Goal: Check status

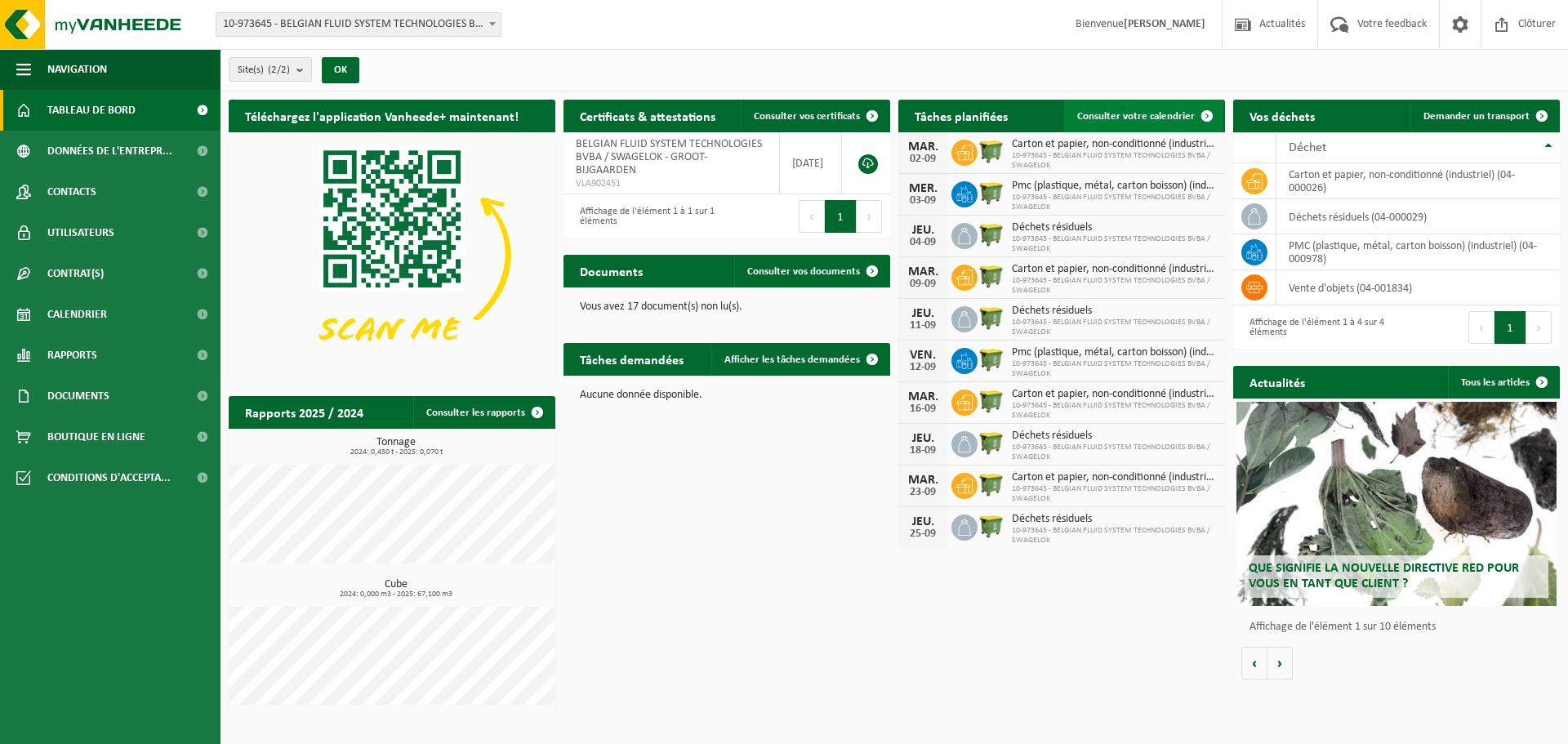
click at [1119, 118] on span "Consulter votre calendrier" at bounding box center [1136, 117] width 117 height 11
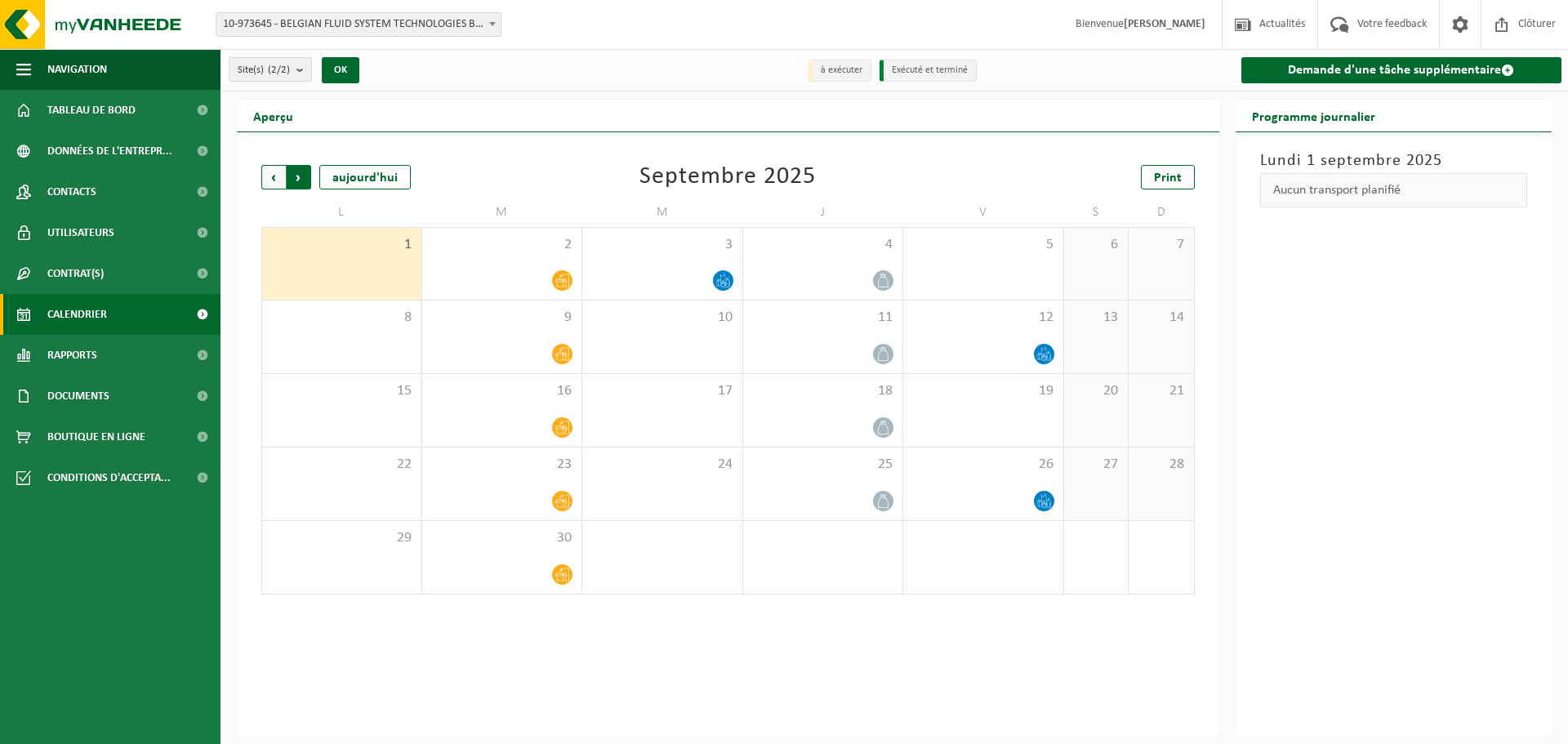
click at [269, 182] on span "Précédent" at bounding box center [274, 177] width 25 height 25
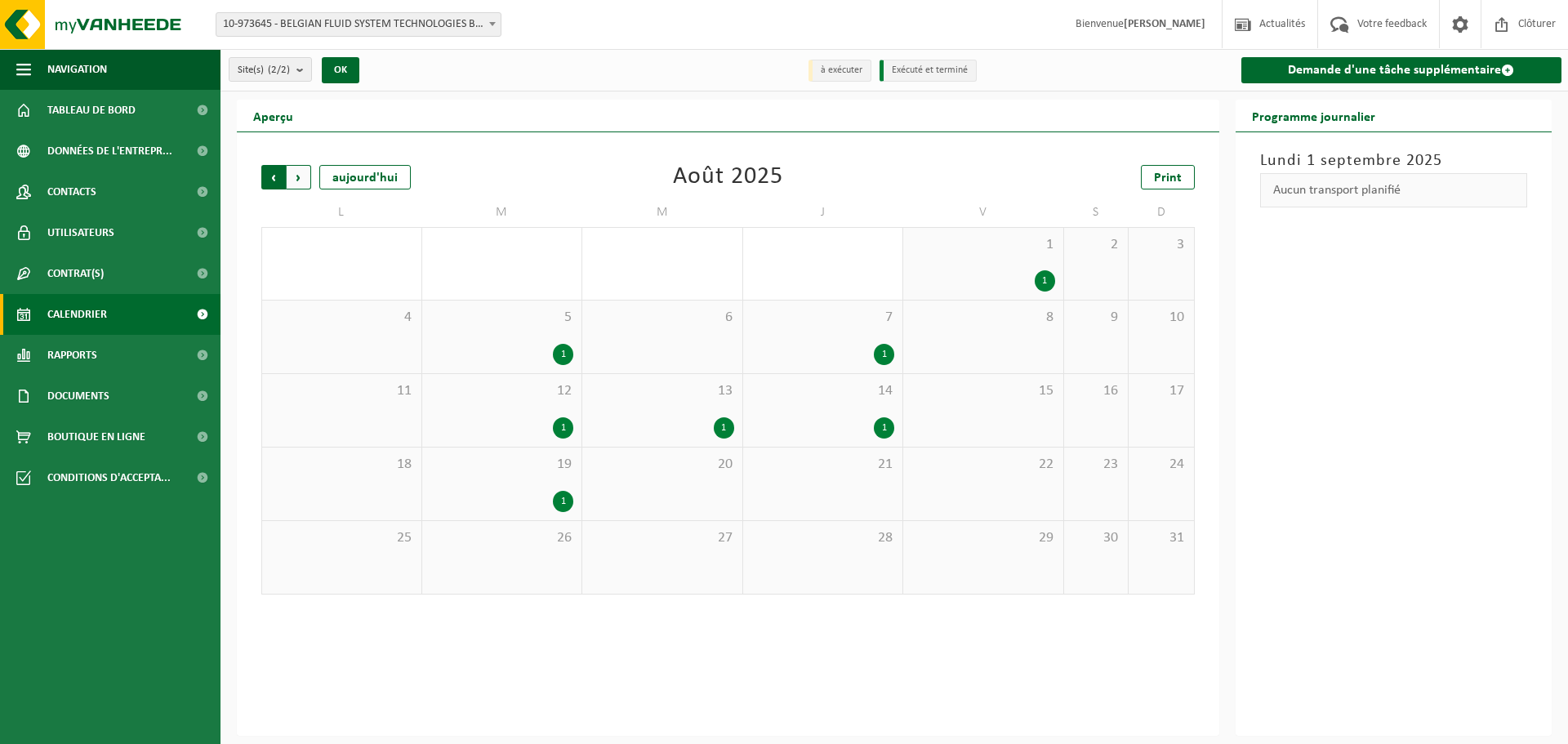
click at [305, 176] on span "Suivant" at bounding box center [299, 177] width 25 height 25
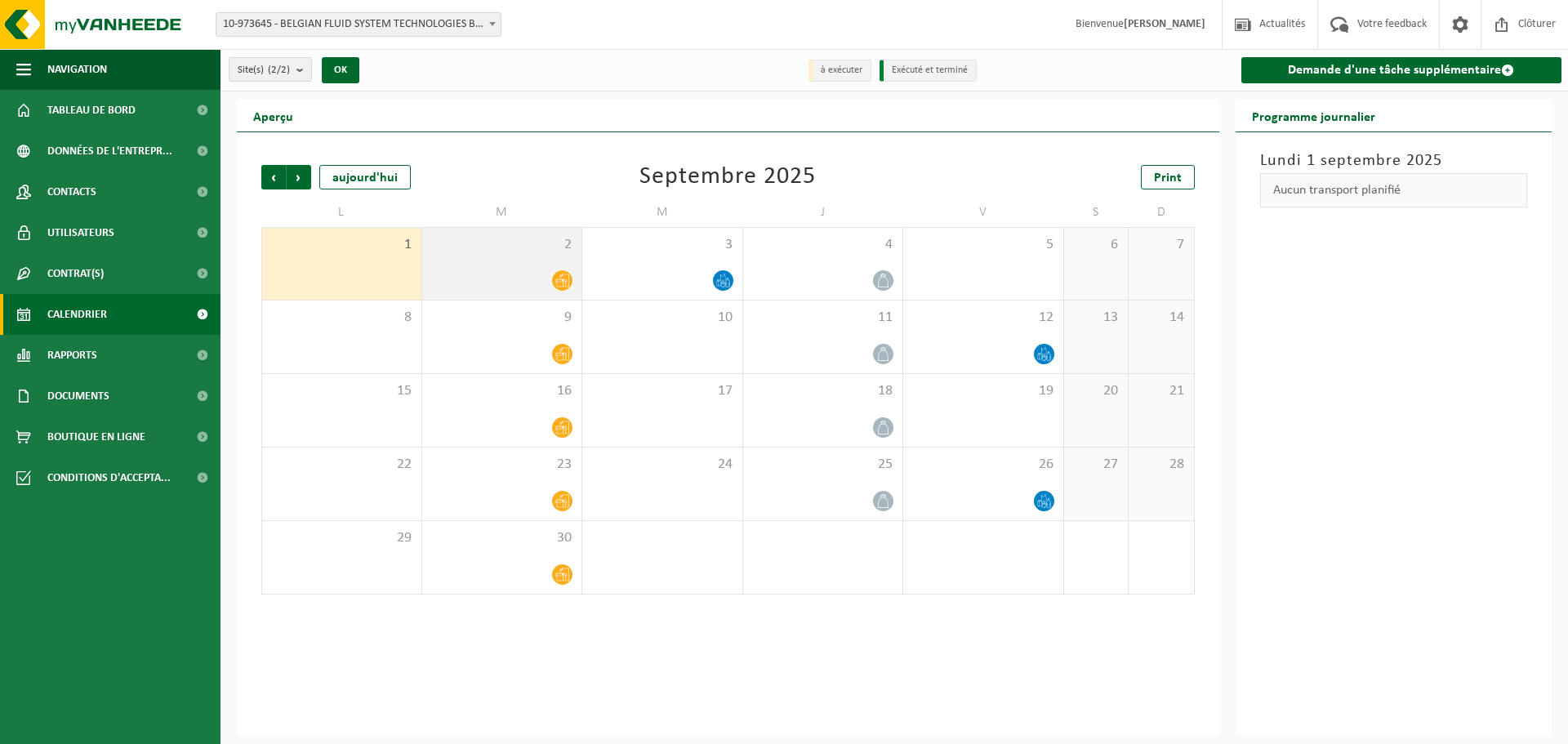
click at [563, 283] on icon at bounding box center [562, 280] width 14 height 14
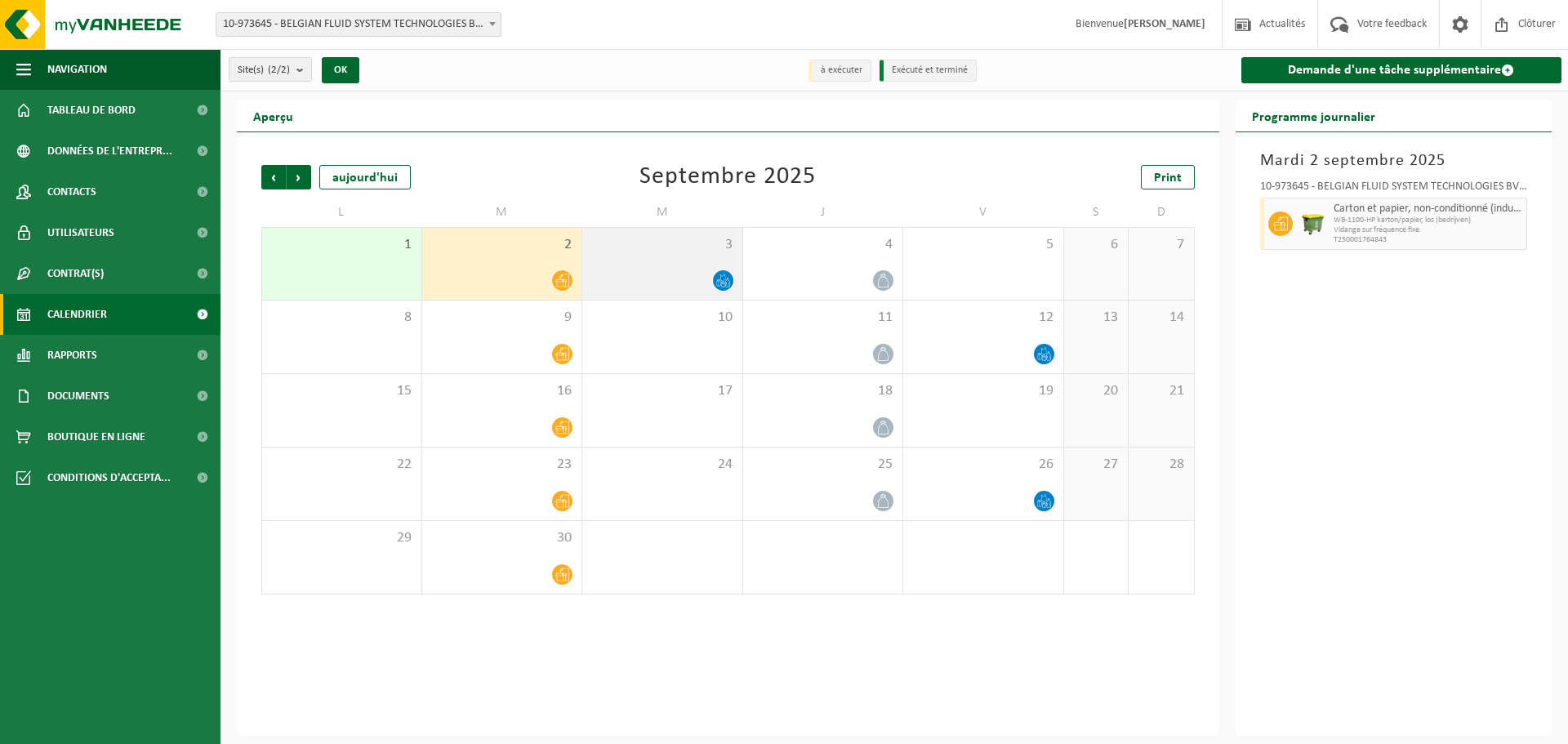
click at [667, 271] on div at bounding box center [663, 280] width 144 height 22
